Goal: Task Accomplishment & Management: Use online tool/utility

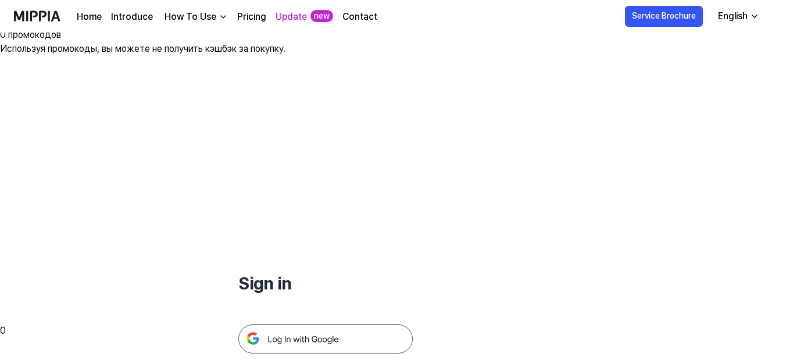
click at [747, 13] on div "English" at bounding box center [733, 16] width 34 height 14
click at [307, 324] on img at bounding box center [325, 338] width 175 height 29
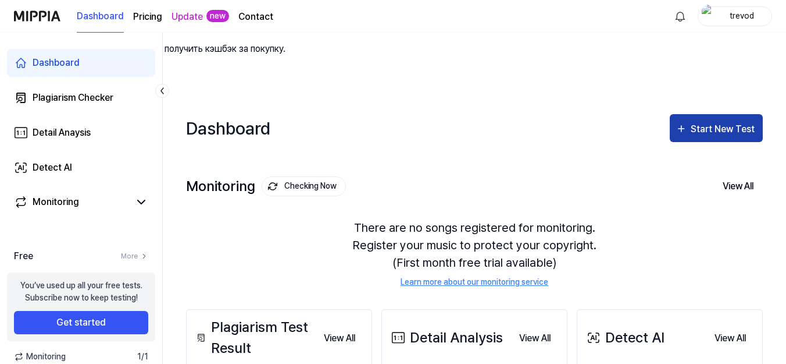
click at [705, 122] on div "Start New Test" at bounding box center [724, 129] width 66 height 15
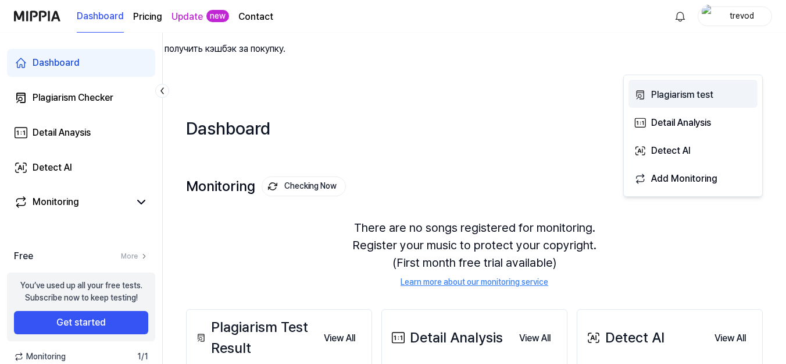
click at [673, 99] on div "Plagiarism test" at bounding box center [701, 94] width 101 height 15
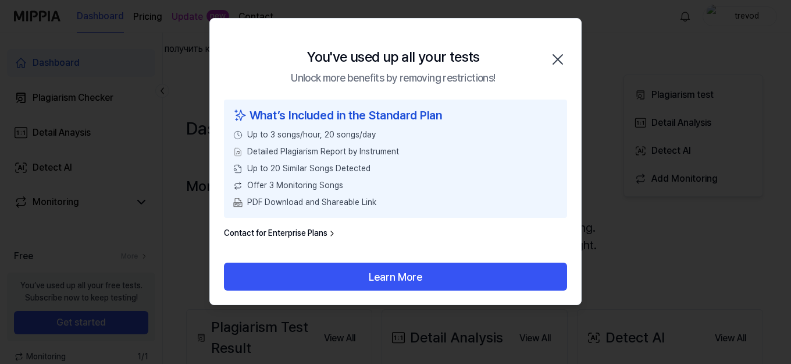
click at [557, 65] on icon "button" at bounding box center [558, 59] width 19 height 19
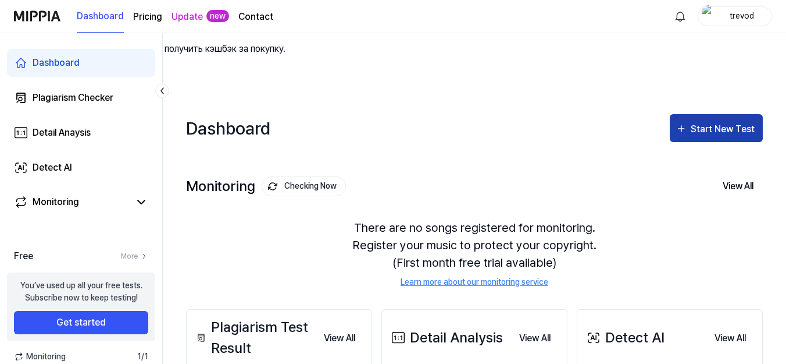
click at [703, 114] on button "Start New Test" at bounding box center [716, 128] width 93 height 28
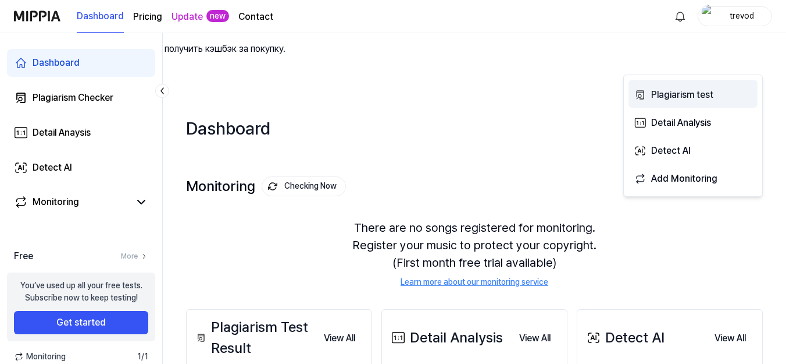
click at [687, 92] on div "Plagiarism test" at bounding box center [701, 94] width 101 height 15
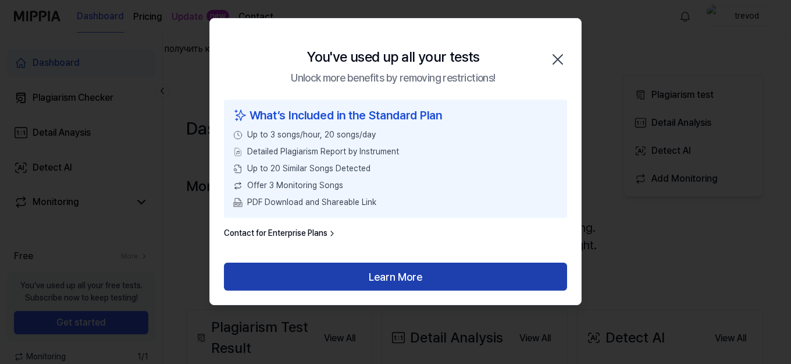
click at [419, 278] on button "Learn More" at bounding box center [395, 276] width 343 height 28
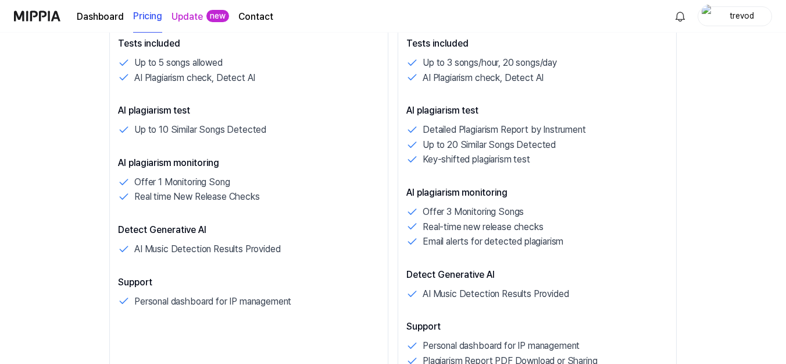
scroll to position [233, 0]
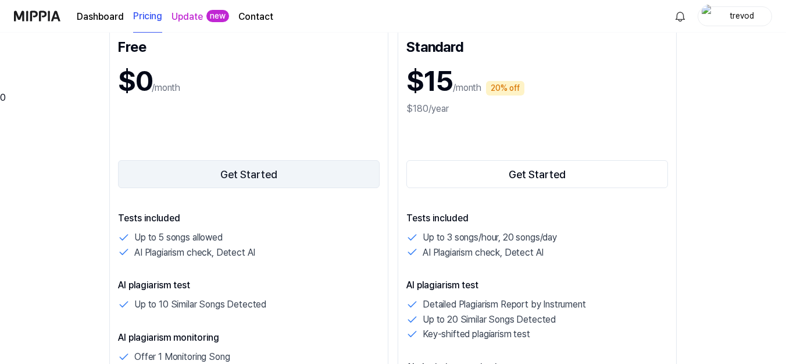
click at [254, 160] on button "Get Started" at bounding box center [249, 174] width 262 height 28
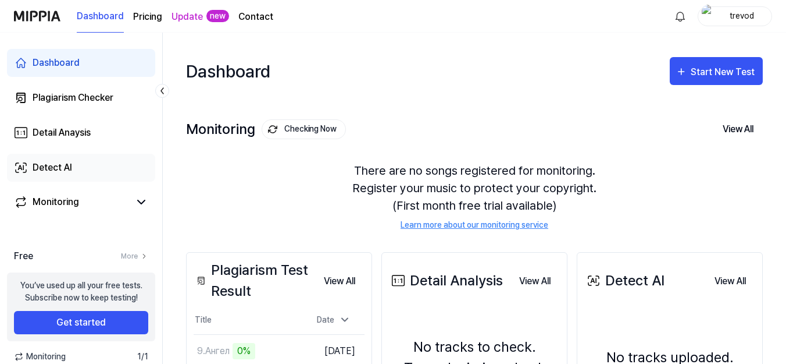
scroll to position [0, 0]
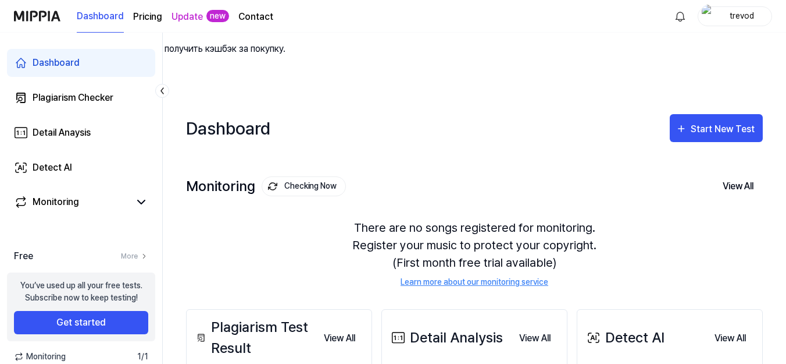
click at [448, 276] on link "Learn more about our monitoring service" at bounding box center [475, 282] width 148 height 12
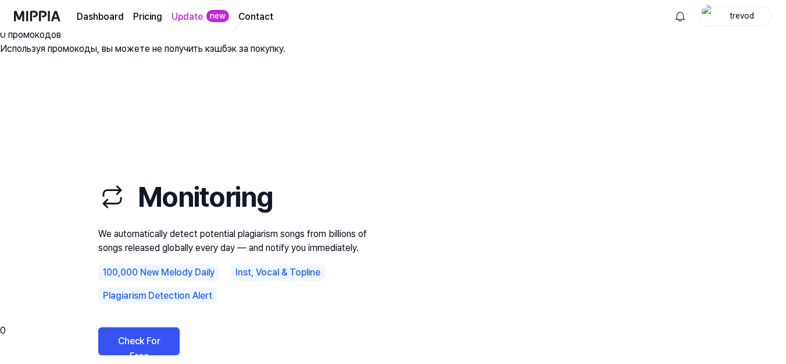
click at [143, 327] on link "Check For Free" at bounding box center [138, 341] width 81 height 28
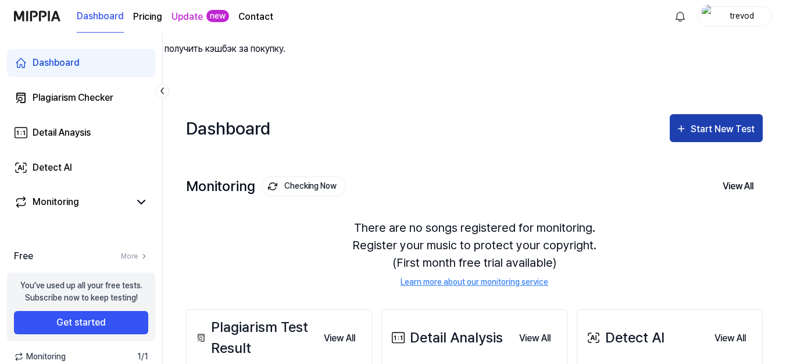
click at [729, 122] on div "Start New Test" at bounding box center [724, 129] width 66 height 15
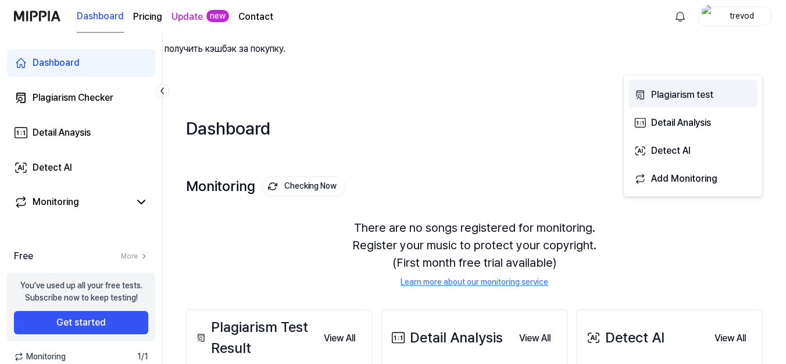
click at [656, 99] on div "Plagiarism test" at bounding box center [701, 94] width 101 height 15
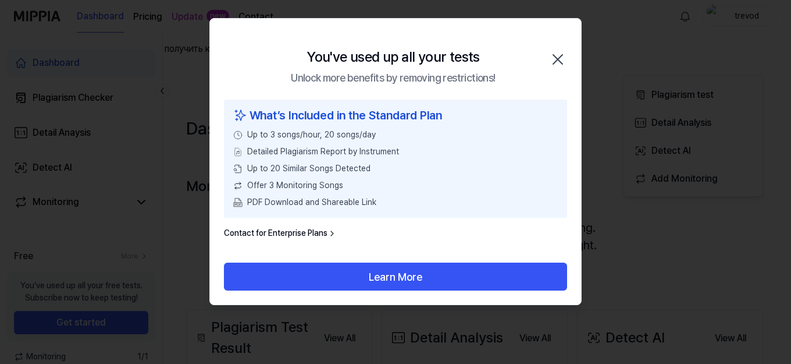
click at [565, 52] on div "You've used up all your tests Unlock more benefits by removing restrictions! Cl…" at bounding box center [395, 59] width 371 height 81
click at [561, 57] on icon "button" at bounding box center [557, 59] width 9 height 9
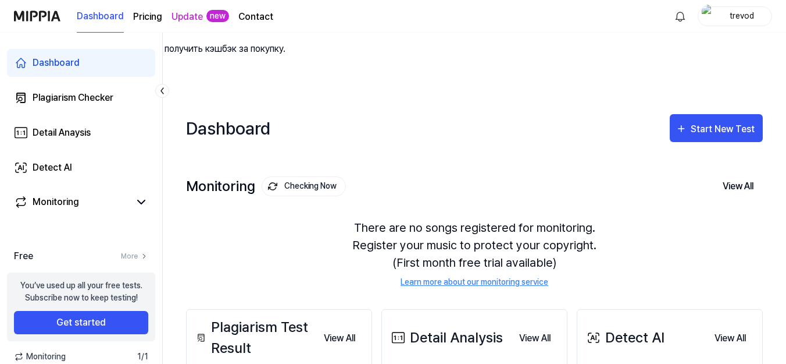
scroll to position [116, 0]
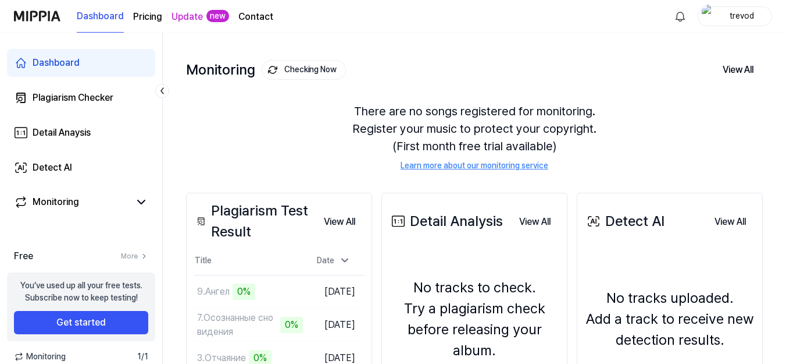
click at [741, 19] on div "trevod" at bounding box center [742, 15] width 45 height 13
click at [657, 108] on button "Log out" at bounding box center [698, 106] width 134 height 12
